Goal: Task Accomplishment & Management: Manage account settings

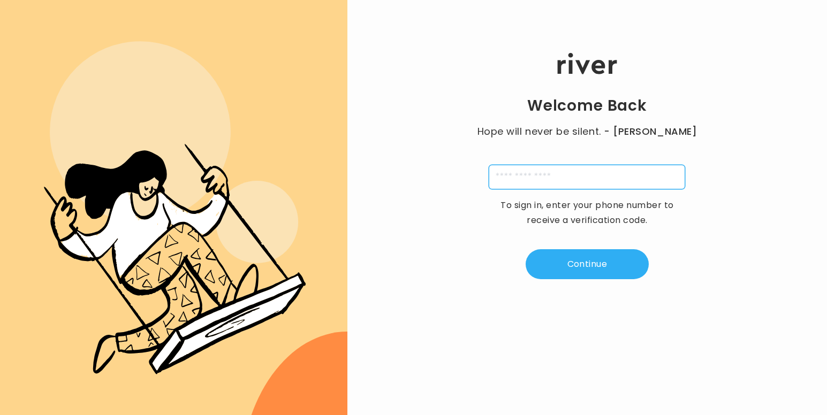
click at [523, 182] on input "tel" at bounding box center [586, 177] width 196 height 25
type input "**********"
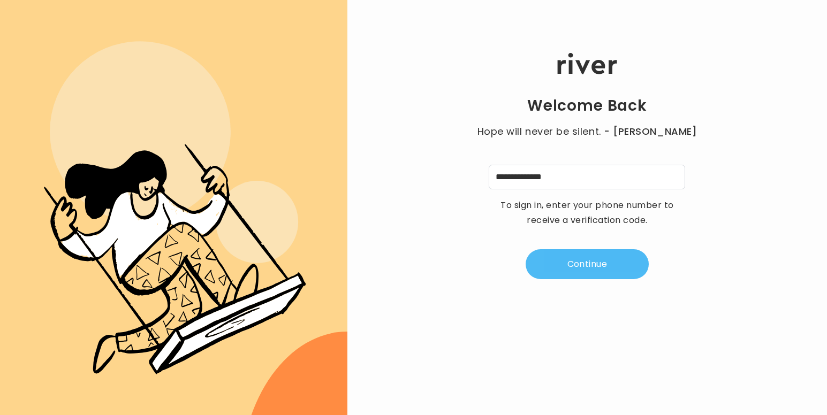
click at [579, 260] on button "Continue" at bounding box center [586, 264] width 123 height 30
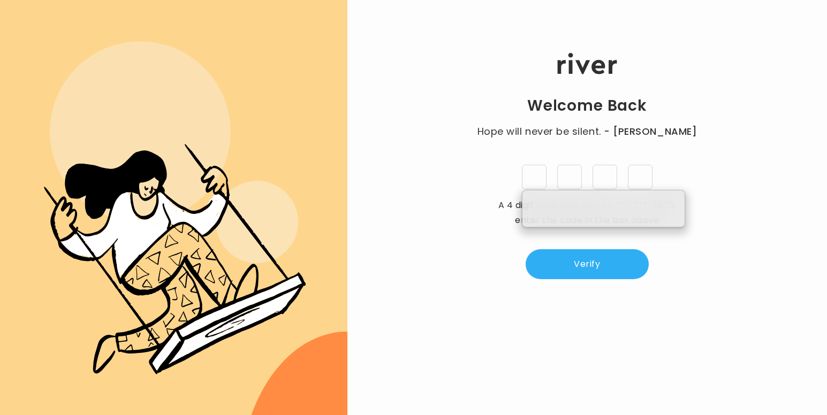
click at [532, 175] on input "tel" at bounding box center [534, 177] width 25 height 25
type input "*"
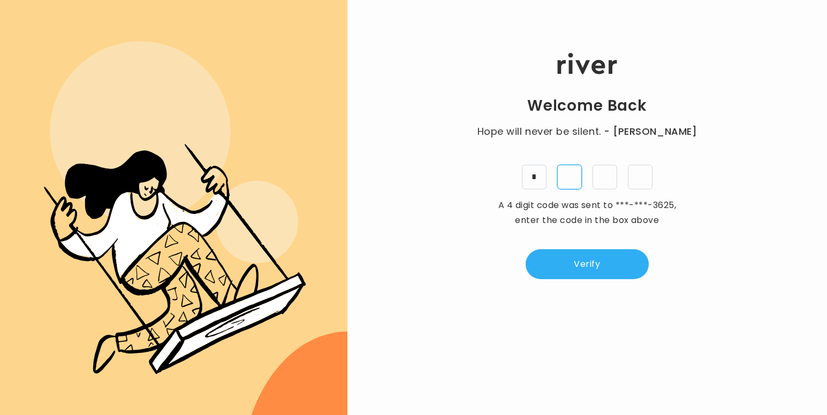
type input "*"
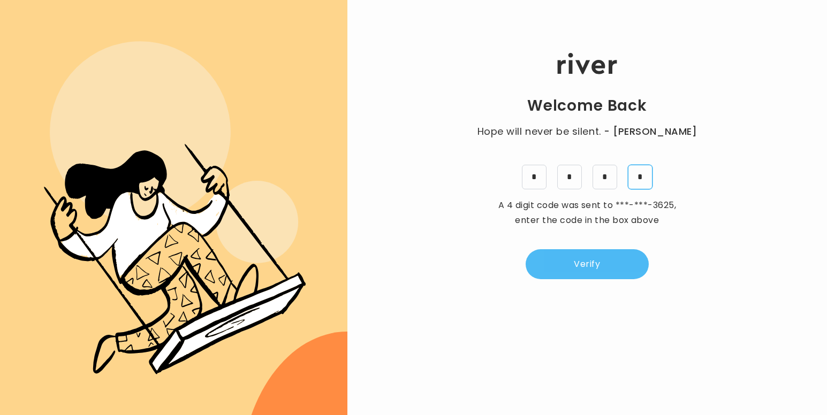
type input "*"
click at [595, 269] on button "Verify" at bounding box center [586, 264] width 123 height 30
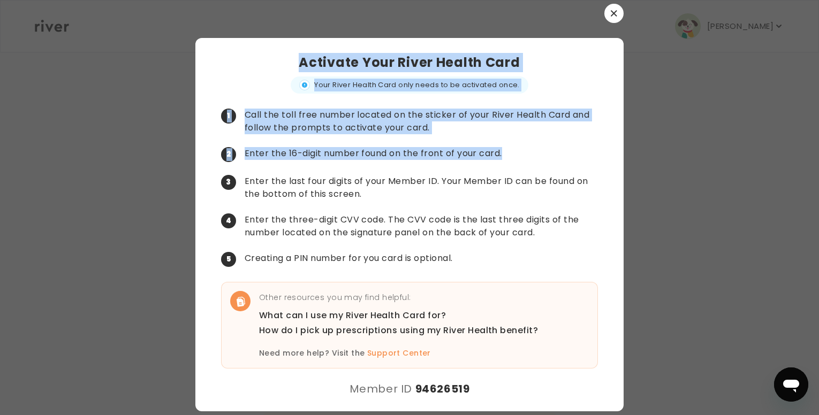
drag, startPoint x: 520, startPoint y: 152, endPoint x: 794, endPoint y: 343, distance: 334.7
click at [794, 343] on div "​ Activate Your River Health Card Your River Health Card only needs to be activ…" at bounding box center [409, 207] width 819 height 415
click at [614, 10] on button "button" at bounding box center [613, 13] width 19 height 19
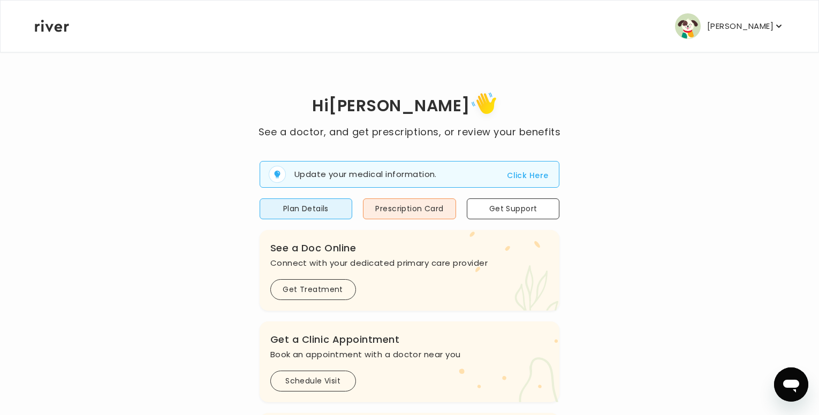
click at [760, 26] on p "[PERSON_NAME]" at bounding box center [740, 26] width 66 height 15
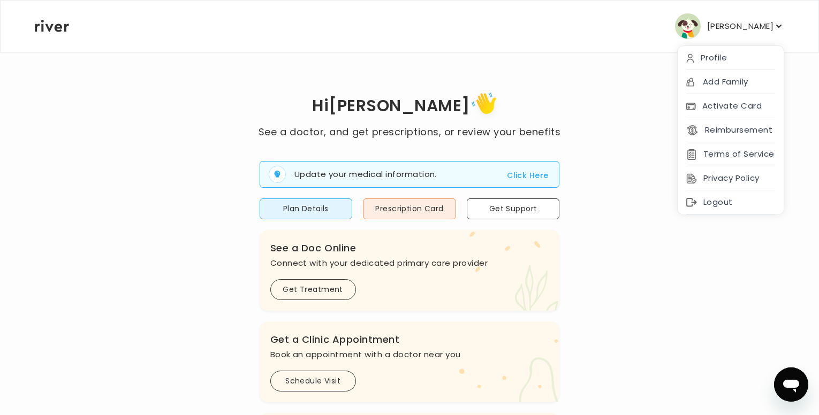
click at [712, 51] on div "Profile" at bounding box center [730, 58] width 106 height 24
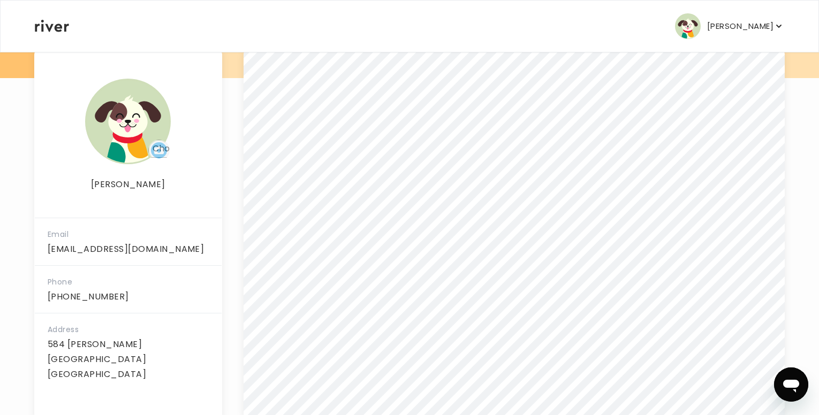
scroll to position [198, 0]
